Goal: Book appointment/travel/reservation

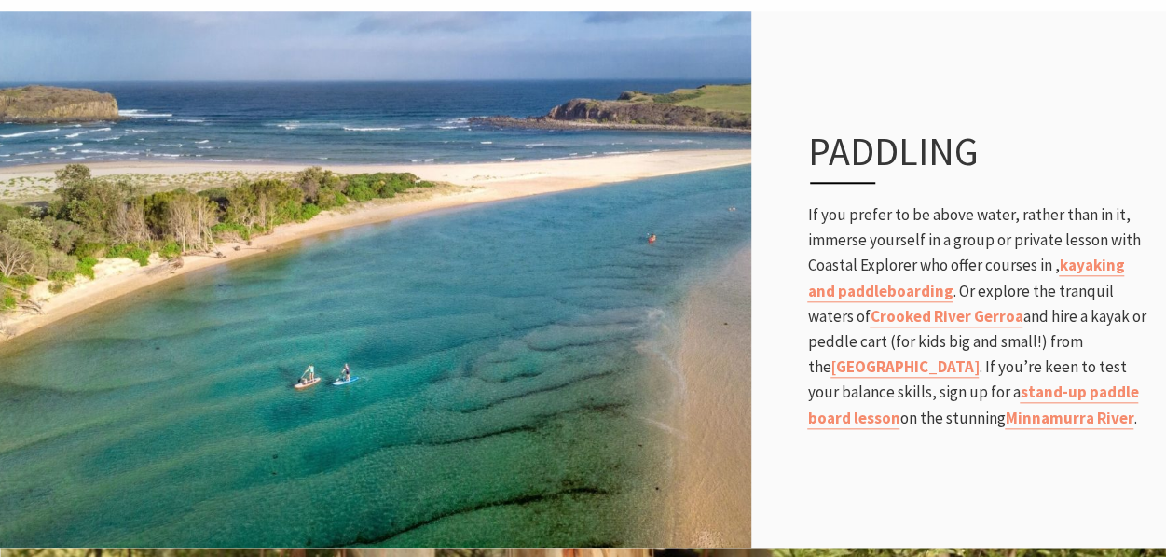
scroll to position [838, 0]
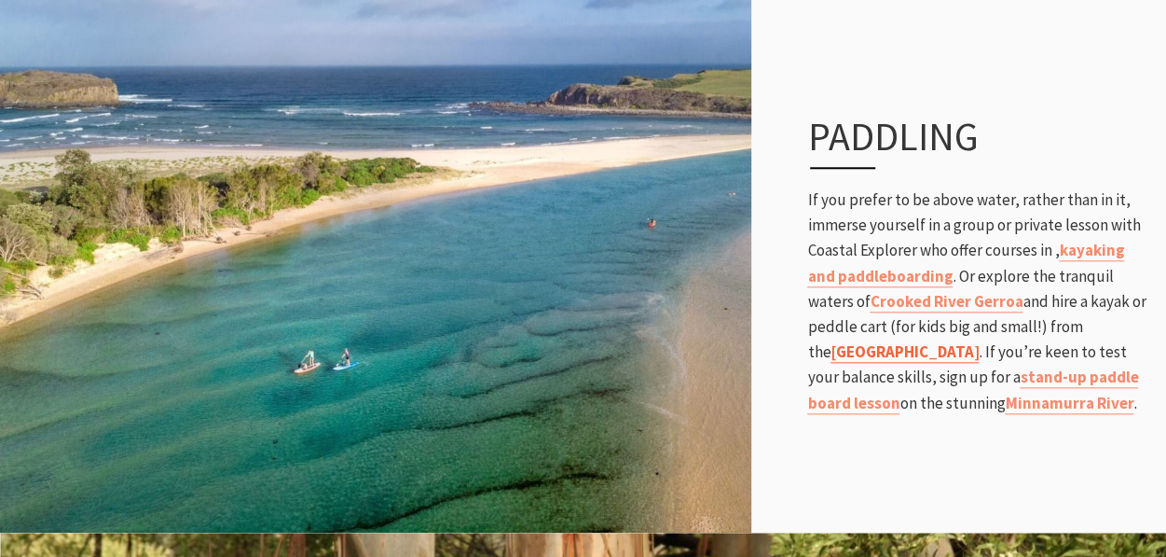
click at [940, 342] on strong "Seven Mile Beach Holiday Park" at bounding box center [905, 351] width 148 height 21
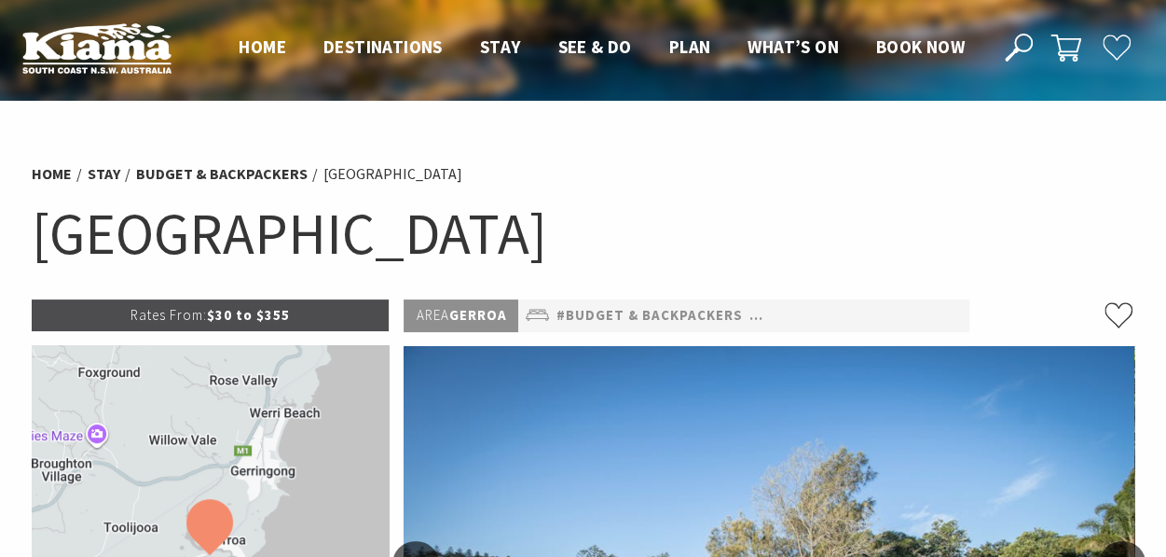
select select "3"
select select "2"
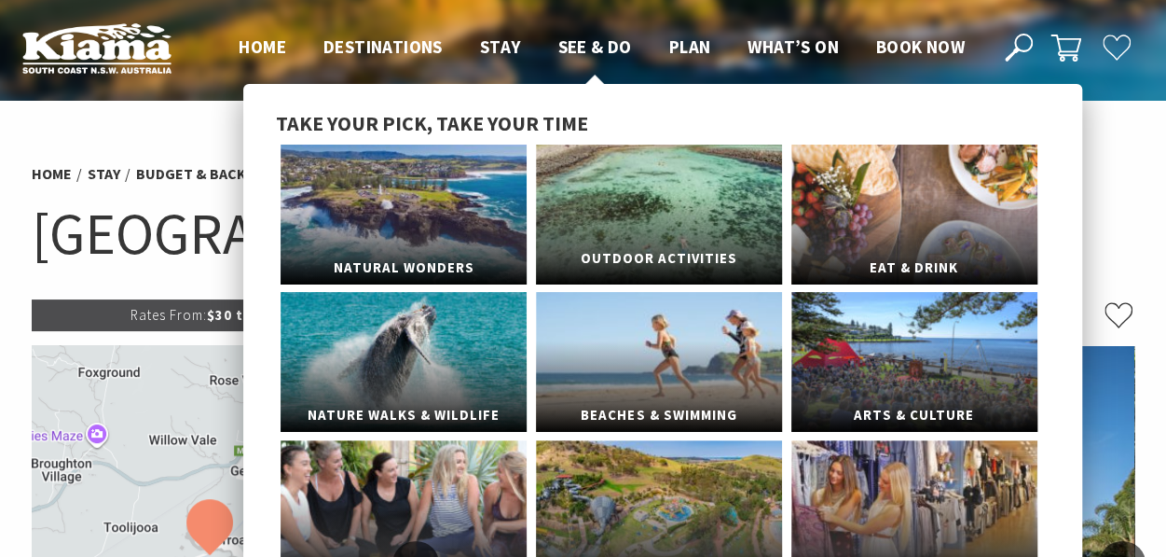
click at [620, 212] on link "Outdoor Activities" at bounding box center [659, 215] width 246 height 140
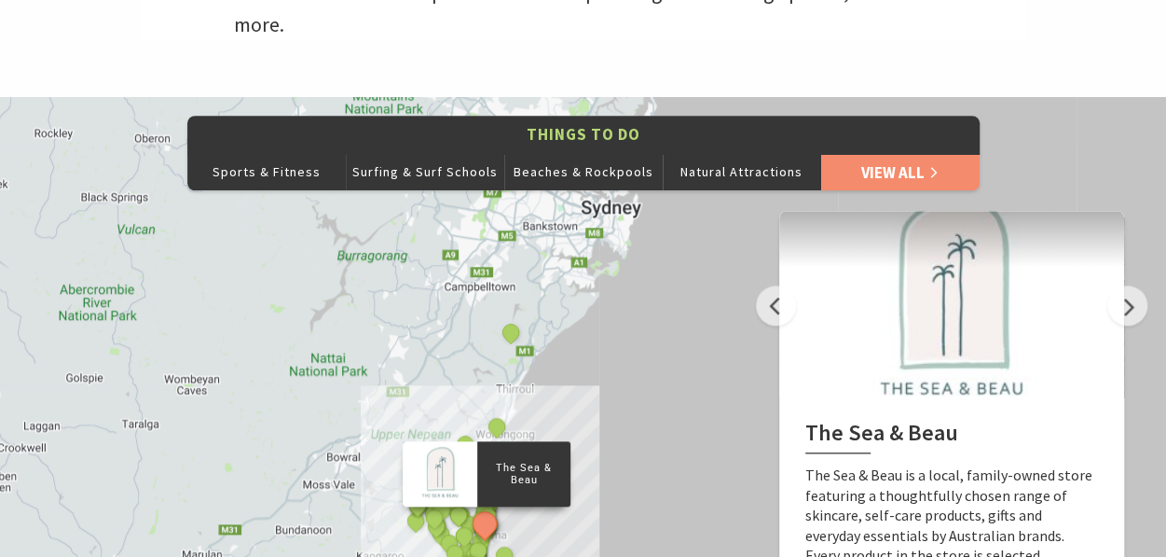
scroll to position [983, 0]
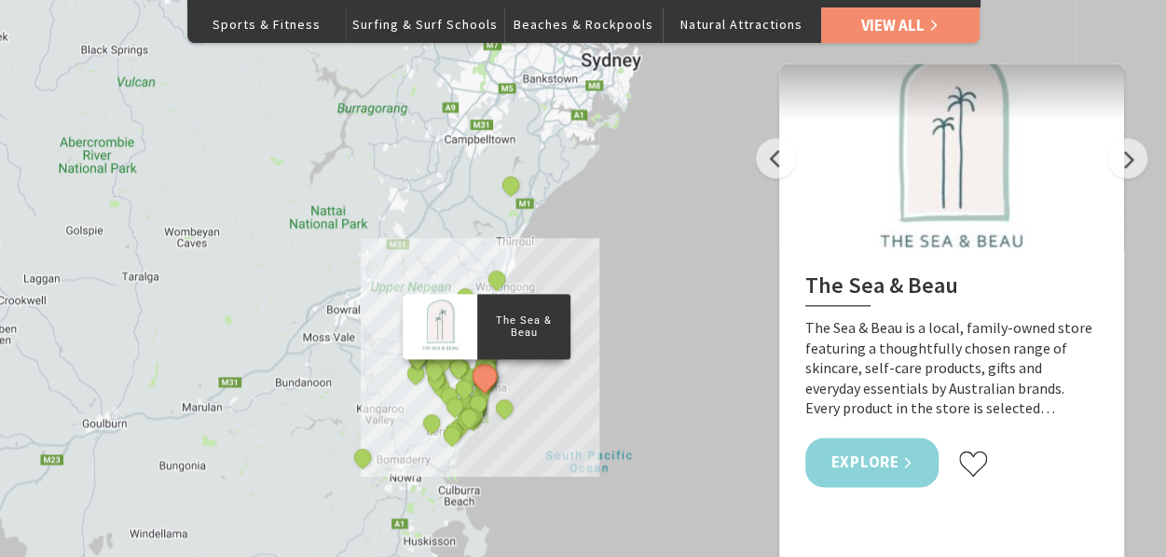
click at [856, 437] on link "Explore" at bounding box center [873, 461] width 134 height 49
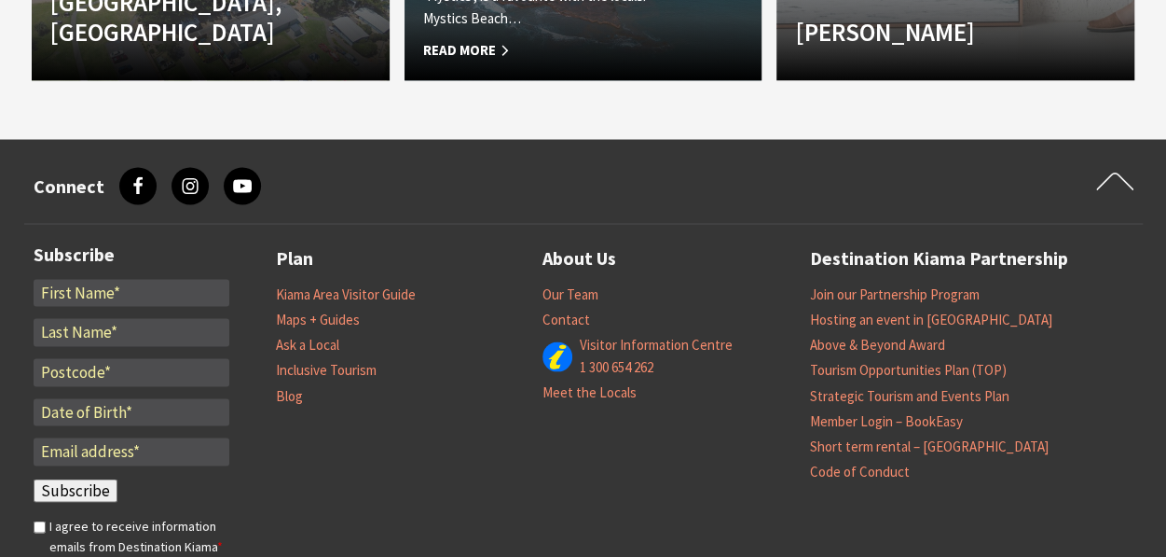
scroll to position [1619, 0]
